Goal: Information Seeking & Learning: Find specific fact

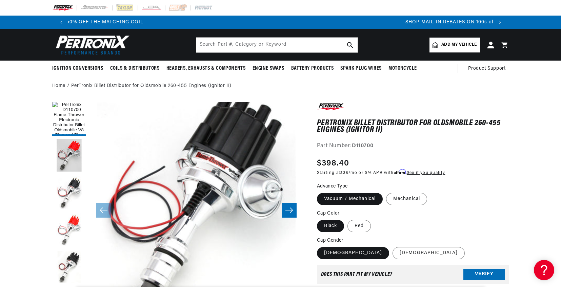
scroll to position [0, 376]
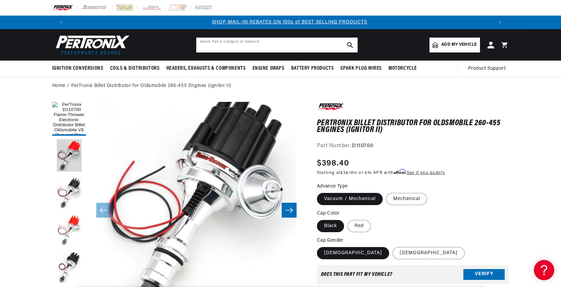
click at [287, 41] on input "text" at bounding box center [276, 45] width 161 height 15
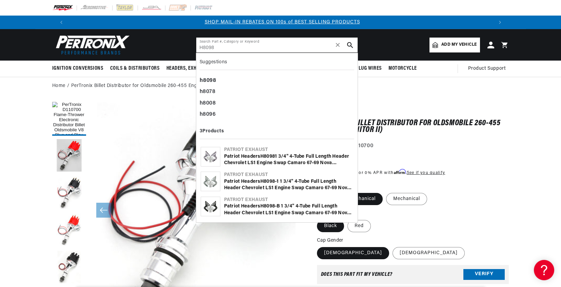
type input "H8098"
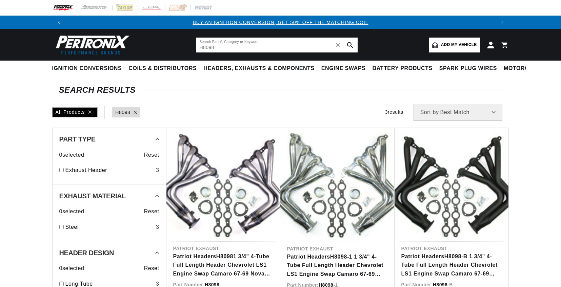
click at [268, 46] on input "H8098" at bounding box center [276, 45] width 161 height 15
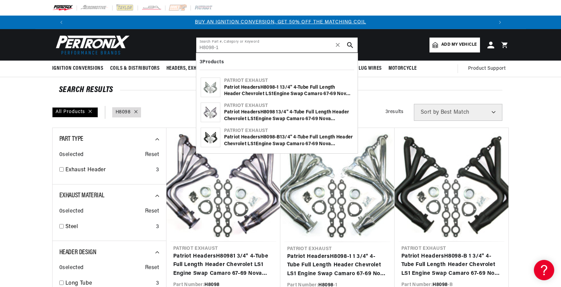
type input "H8098-1"
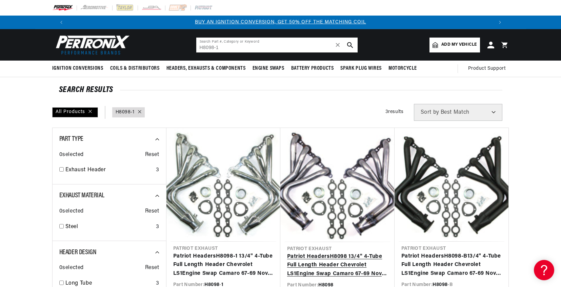
scroll to position [34, 0]
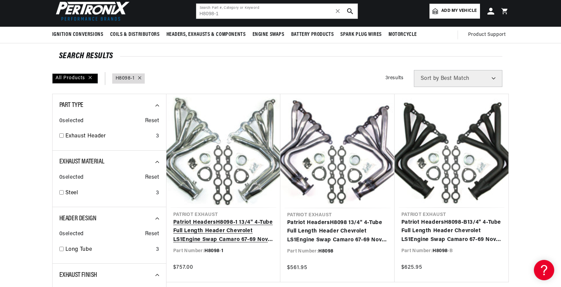
click at [227, 237] on link "Patriot Headers H8098 - 1 1 3/4" 4-Tube Full Length Header Chevrolet LS 1 Engin…" at bounding box center [223, 232] width 100 height 26
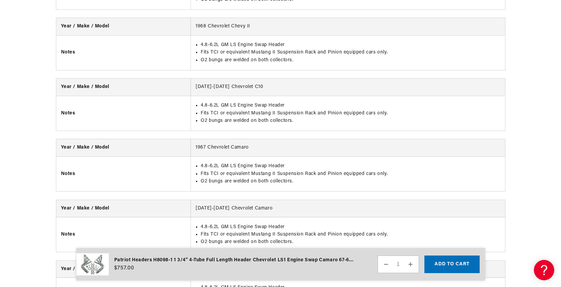
click at [282, 170] on li "Fits TCI or equivalent Mustang II Suspension Rack and Pinion equipped cars only." at bounding box center [350, 173] width 299 height 7
click at [333, 163] on li "4.8-6.2L GM LS Engine Swap Header" at bounding box center [350, 166] width 299 height 7
click at [368, 170] on li "Fits TCI or equivalent Mustang II Suspension Rack and Pinion equipped cars only." at bounding box center [350, 173] width 299 height 7
click at [266, 163] on li "4.8-6.2L GM LS Engine Swap Header" at bounding box center [350, 166] width 299 height 7
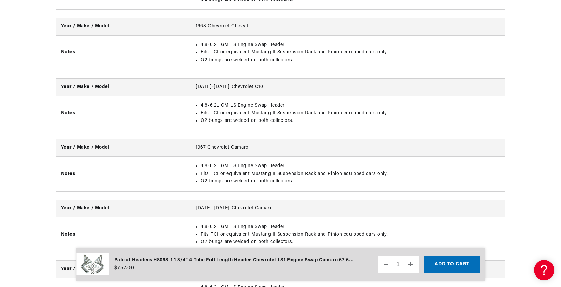
click at [299, 181] on td "4.8-6.2L GM LS Engine Swap Header Fits TCI or equivalent Mustang II Suspension …" at bounding box center [348, 174] width 314 height 35
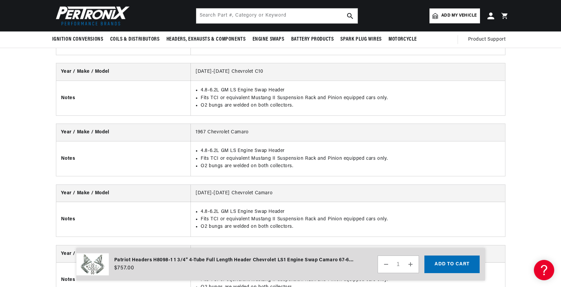
scroll to position [1017, 0]
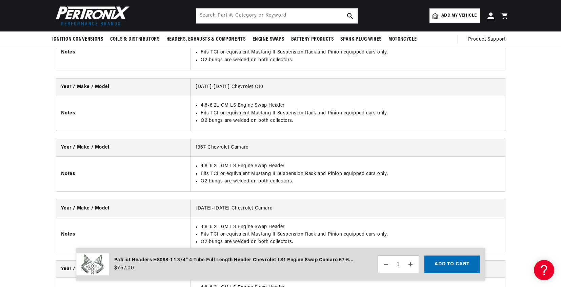
click at [225, 170] on li "Fits TCI or equivalent Mustang II Suspension Rack and Pinion equipped cars only." at bounding box center [350, 173] width 299 height 7
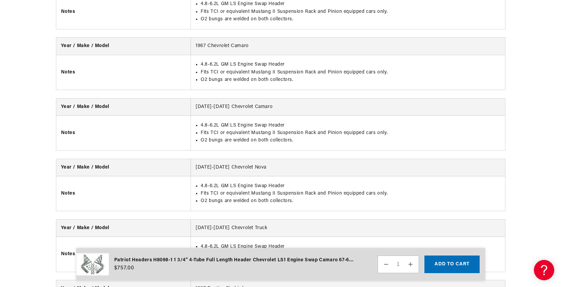
scroll to position [0, 847]
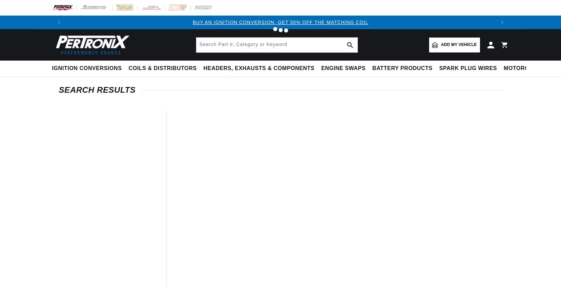
type input "1231"
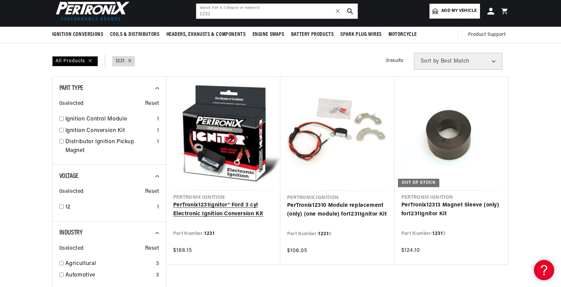
click at [251, 211] on link "PerTronix 1231 Ignitor® Ford 3 cyl Electronic Ignition Conversion Kit" at bounding box center [223, 209] width 100 height 17
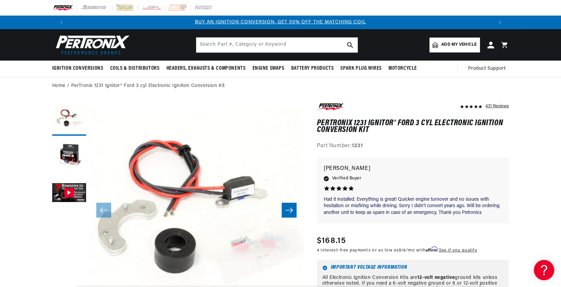
drag, startPoint x: 523, startPoint y: 95, endPoint x: 523, endPoint y: 102, distance: 7.5
click at [63, 50] on img at bounding box center [91, 44] width 78 height 23
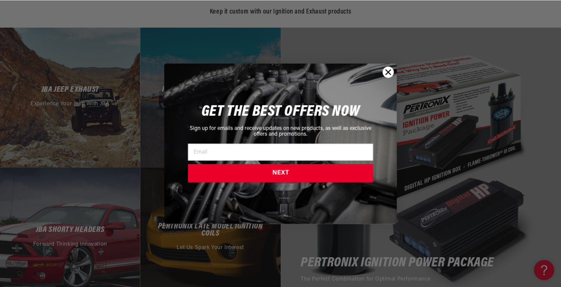
scroll to position [1288, 0]
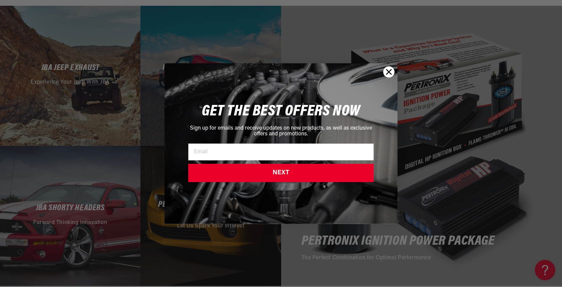
click at [387, 73] on icon "Close dialog" at bounding box center [389, 72] width 12 height 12
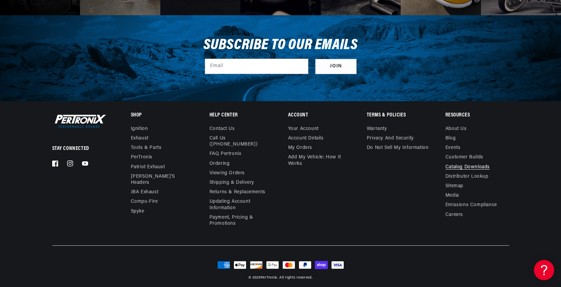
scroll to position [0, 423]
click at [459, 167] on link "Catalog Downloads" at bounding box center [467, 167] width 44 height 9
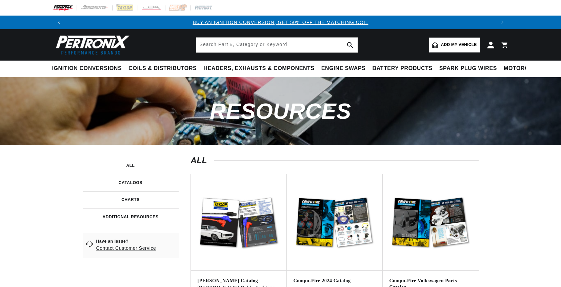
scroll to position [136, 0]
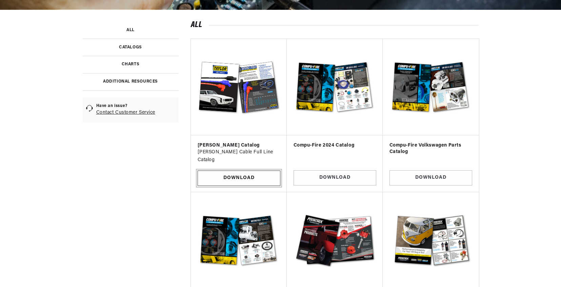
click at [237, 174] on link "Download" at bounding box center [239, 178] width 83 height 15
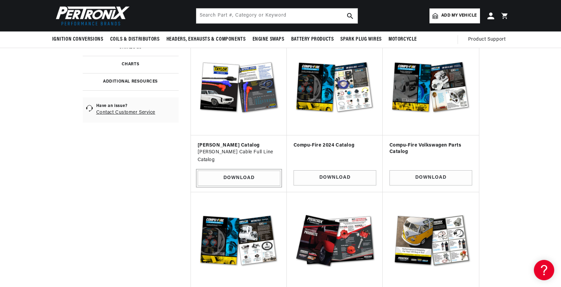
scroll to position [34, 0]
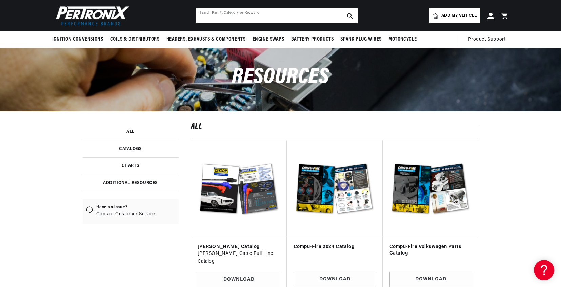
click at [282, 23] on input "text" at bounding box center [276, 15] width 161 height 15
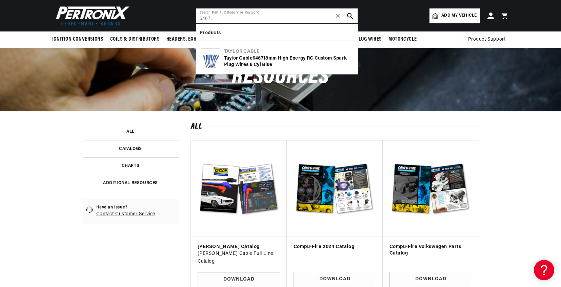
type input "64671"
click at [266, 54] on div "Taylor Cable" at bounding box center [288, 51] width 129 height 7
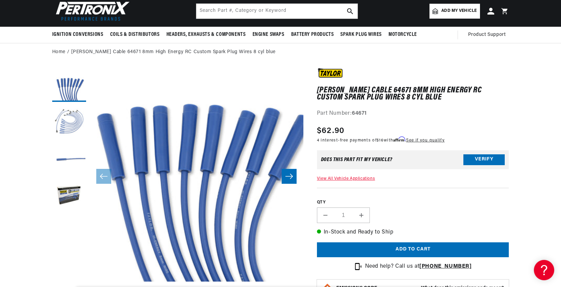
scroll to position [0, 423]
click at [75, 123] on button "Load image 2 in gallery view" at bounding box center [69, 122] width 34 height 34
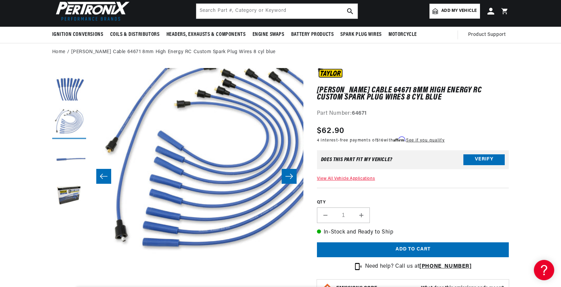
scroll to position [21, 214]
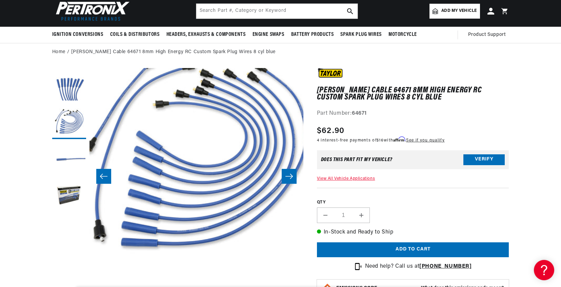
drag, startPoint x: 514, startPoint y: 123, endPoint x: 514, endPoint y: 130, distance: 7.1
click at [462, 121] on div "Taylor Cable 64671 8mm High Energy RC Custom Spark Plug Wires 8 cyl blue Taylor…" at bounding box center [413, 187] width 192 height 238
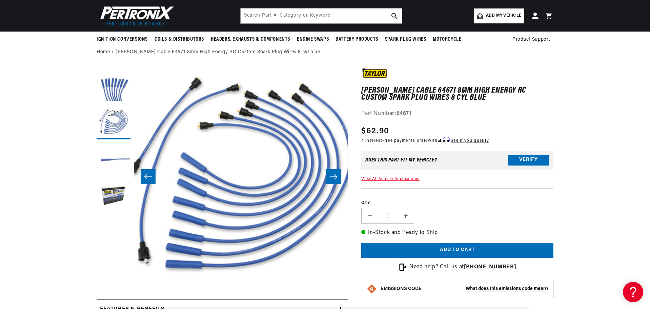
scroll to position [0, 0]
click at [113, 287] on button "Open media 2 in modal" at bounding box center [113, 303] width 0 height 0
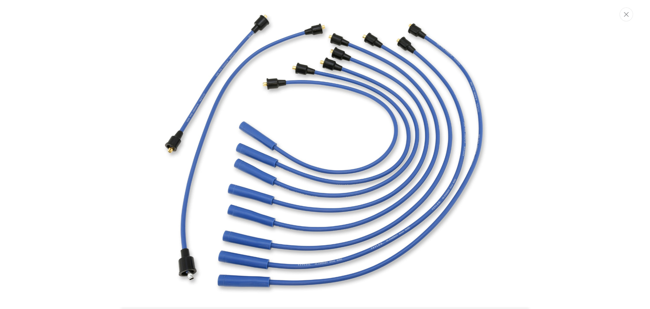
scroll to position [0, 423]
click at [561, 14] on icon "Close" at bounding box center [627, 14] width 5 height 5
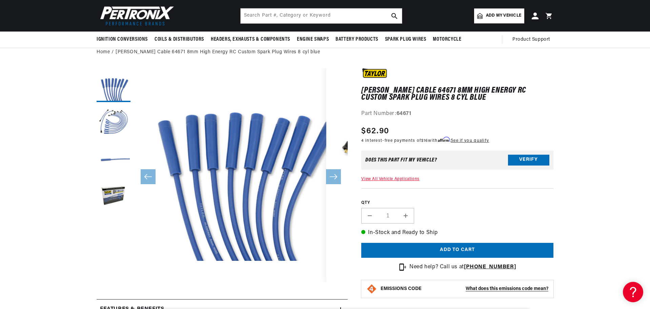
scroll to position [0, 0]
click at [561, 218] on section "Taylor Cable 64671 8mm High Energy RC Custom Spark Plug Wires 8 cyl blue Taylor…" at bounding box center [325, 311] width 650 height 500
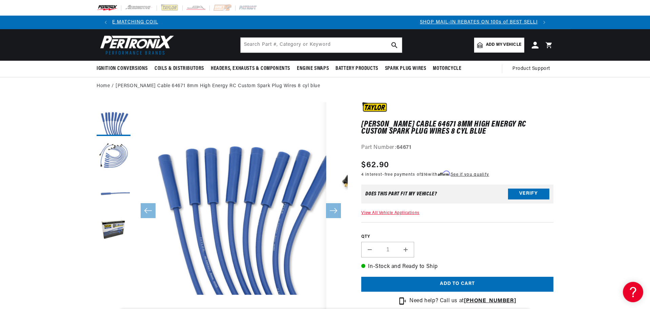
scroll to position [0, 117]
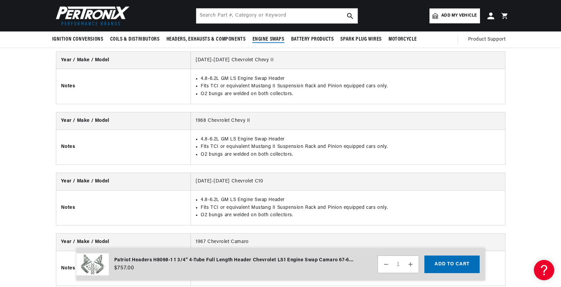
scroll to position [847, 0]
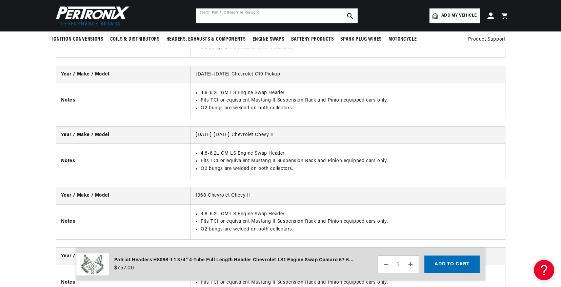
click at [250, 12] on input "text" at bounding box center [276, 15] width 161 height 15
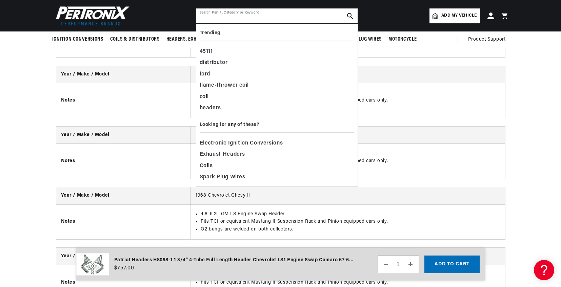
scroll to position [0, 423]
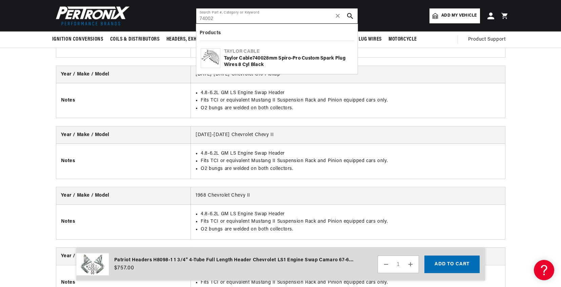
type input "74002"
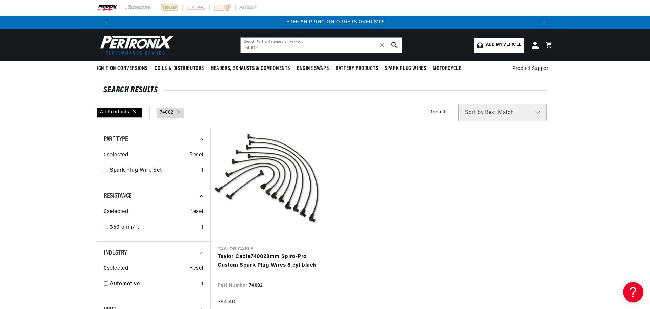
scroll to position [0, 847]
click at [289, 48] on input "74002" at bounding box center [321, 45] width 161 height 15
click at [289, 47] on input "74002" at bounding box center [321, 45] width 161 height 15
paste input "3065"
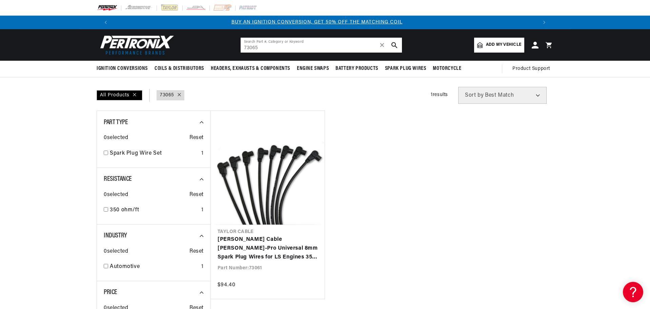
scroll to position [0, 1]
click at [309, 45] on input "73065" at bounding box center [321, 45] width 161 height 15
paste input "5"
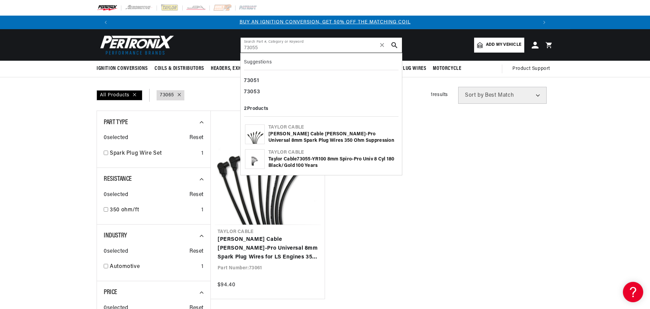
type input "73055"
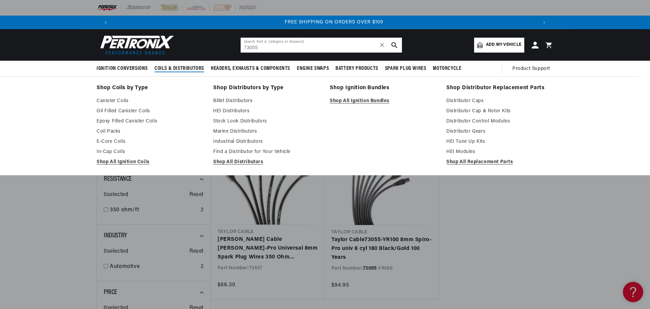
scroll to position [0, 847]
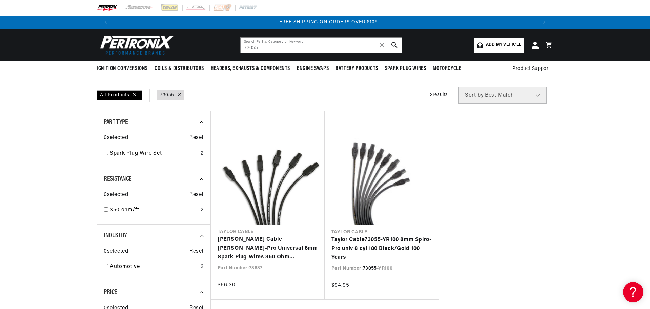
click at [148, 36] on img at bounding box center [136, 44] width 78 height 23
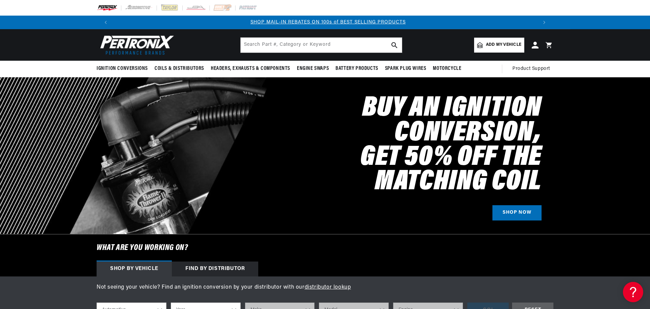
scroll to position [0, 423]
click at [322, 41] on input "text" at bounding box center [321, 45] width 161 height 15
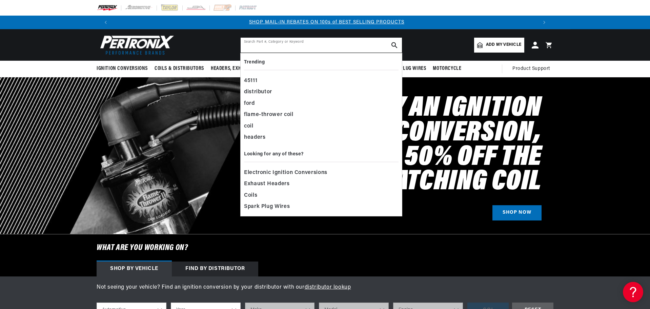
paste input "70054"
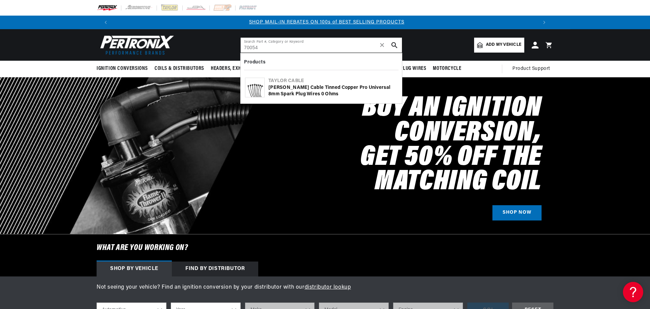
type input "70054"
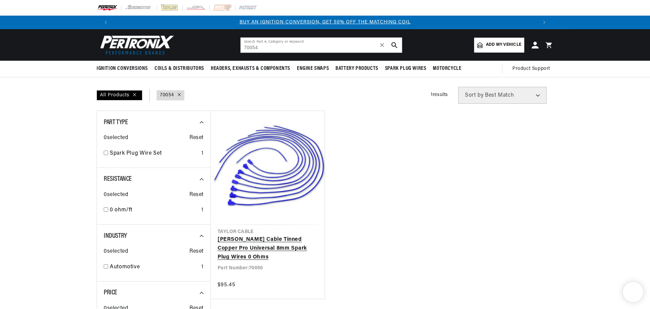
click at [290, 243] on link "[PERSON_NAME] Cable Tinned Copper Pro Universal 8mm Spark Plug Wires 0 Ohms" at bounding box center [268, 248] width 100 height 26
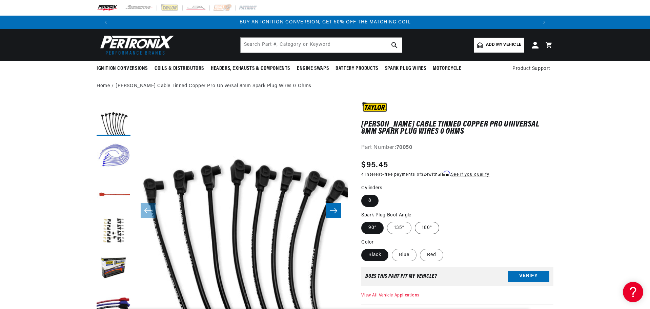
click at [422, 226] on label "180°" at bounding box center [427, 228] width 24 height 12
click at [415, 221] on input "180°" at bounding box center [415, 220] width 0 height 0
radio input "true"
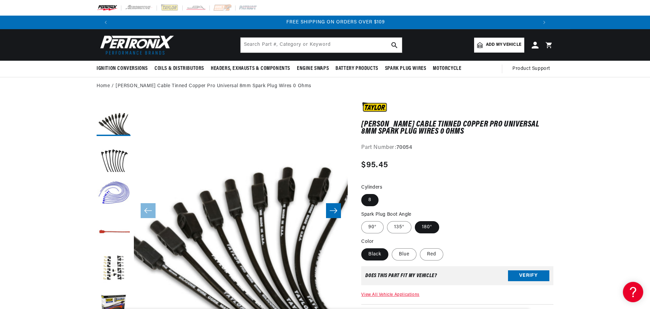
scroll to position [0, 847]
click at [348, 50] on input "text" at bounding box center [321, 45] width 161 height 15
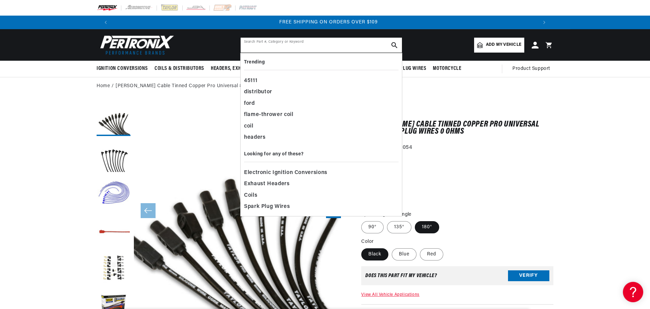
paste input "60655"
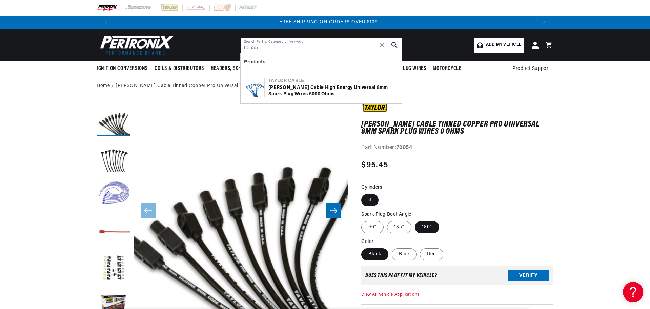
type input "60655"
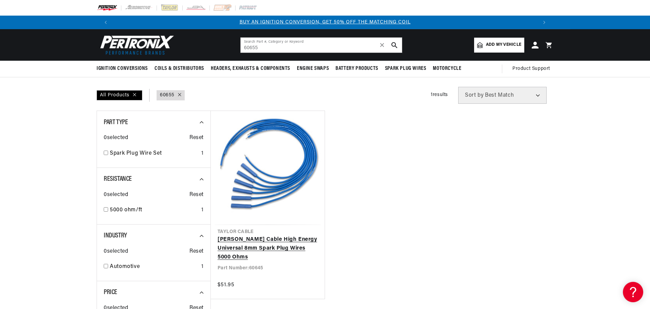
click at [292, 240] on link "[PERSON_NAME] Cable High Energy Universal 8mm Spark Plug Wires 5000 Ohms" at bounding box center [268, 248] width 100 height 26
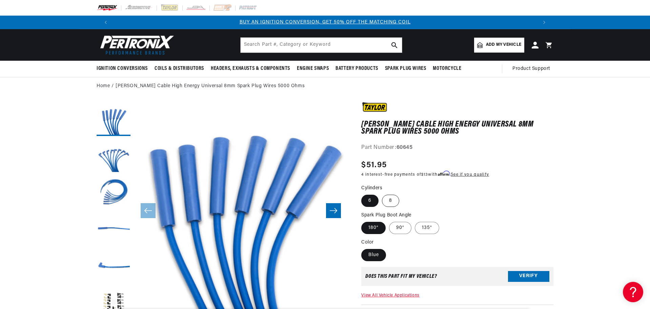
click at [387, 200] on label "8" at bounding box center [390, 201] width 17 height 12
click at [382, 194] on input "8" at bounding box center [382, 193] width 0 height 0
radio input "true"
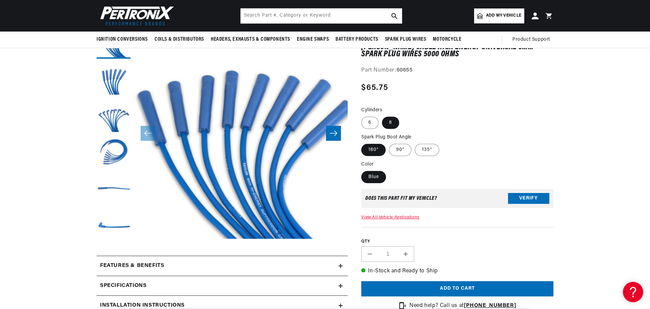
scroll to position [34, 0]
